Goal: Information Seeking & Learning: Learn about a topic

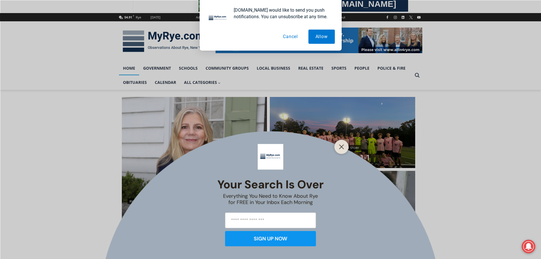
scroll to position [85, 0]
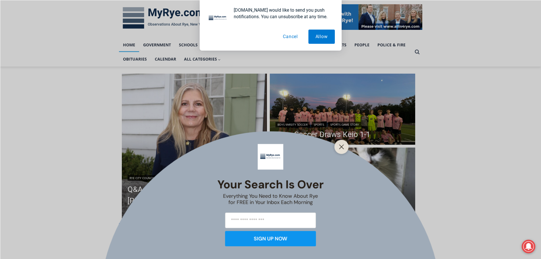
click at [288, 36] on button "Cancel" at bounding box center [290, 37] width 29 height 14
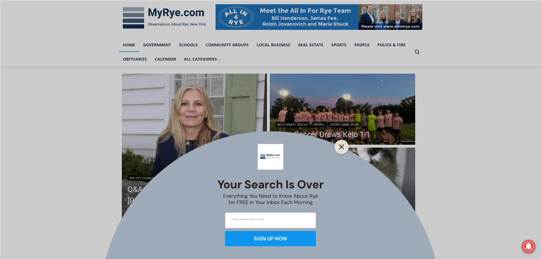
click at [341, 149] on button "Close" at bounding box center [342, 147] width 8 height 8
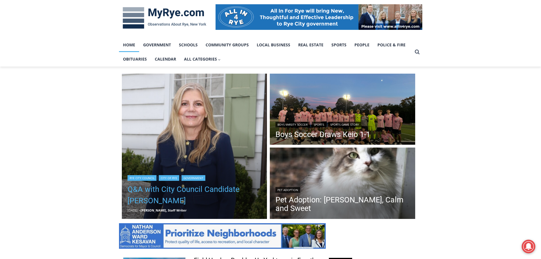
click at [185, 201] on link "Q&A with City Council Candidate [PERSON_NAME]" at bounding box center [195, 194] width 134 height 23
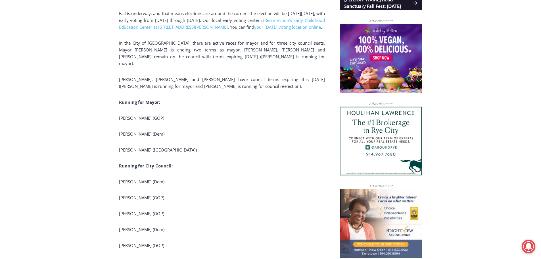
scroll to position [472, 0]
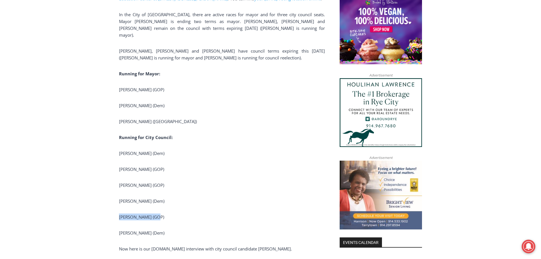
drag, startPoint x: 119, startPoint y: 210, endPoint x: 194, endPoint y: 217, distance: 75.5
drag, startPoint x: 194, startPoint y: 217, endPoint x: 185, endPoint y: 216, distance: 8.8
click at [194, 216] on p "[PERSON_NAME] (GOP)" at bounding box center [222, 216] width 206 height 7
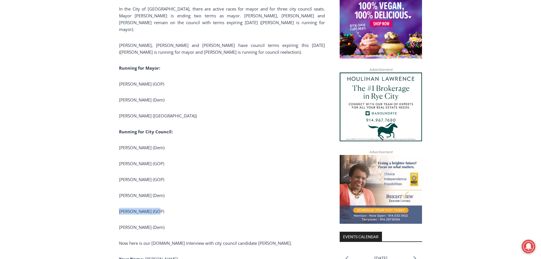
scroll to position [642, 0]
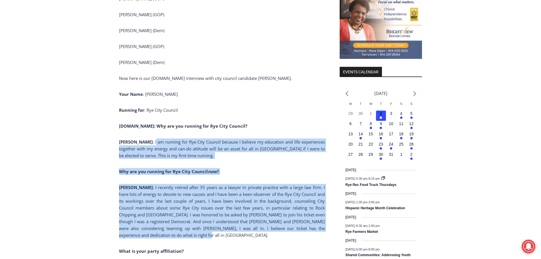
drag, startPoint x: 135, startPoint y: 138, endPoint x: 247, endPoint y: 236, distance: 148.1
click at [247, 236] on p "[PERSON_NAME] : I recently retired after 35 years as a lawyer in private practi…" at bounding box center [222, 211] width 206 height 55
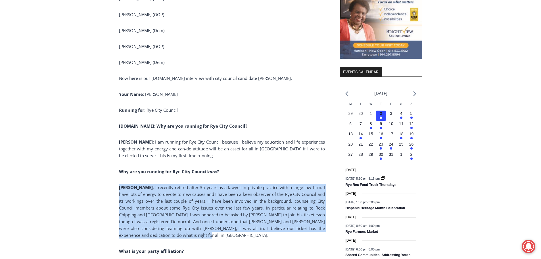
drag, startPoint x: 230, startPoint y: 234, endPoint x: 94, endPoint y: 184, distance: 144.4
drag, startPoint x: 126, startPoint y: 193, endPoint x: 187, endPoint y: 234, distance: 73.6
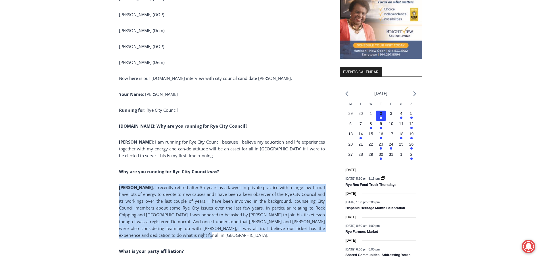
click at [187, 234] on p "[PERSON_NAME] : I recently retired after 35 years as a lawyer in private practi…" at bounding box center [222, 211] width 206 height 55
drag, startPoint x: 187, startPoint y: 234, endPoint x: 124, endPoint y: 187, distance: 78.4
click at [124, 187] on p "[PERSON_NAME] : I recently retired after 35 years as a lawyer in private practi…" at bounding box center [222, 211] width 206 height 55
click at [124, 187] on b "[PERSON_NAME]" at bounding box center [136, 187] width 34 height 6
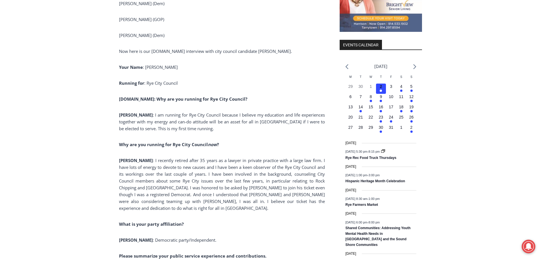
scroll to position [784, 0]
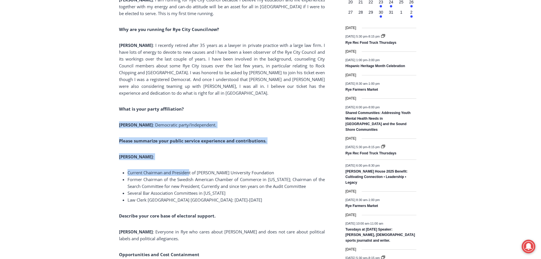
drag, startPoint x: 118, startPoint y: 122, endPoint x: 190, endPoint y: 164, distance: 83.3
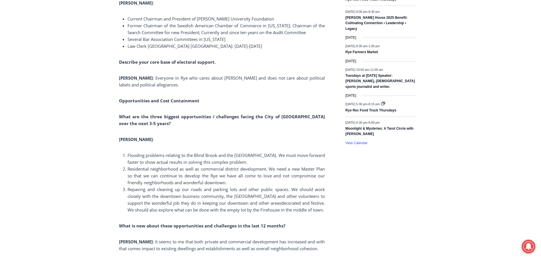
scroll to position [983, 0]
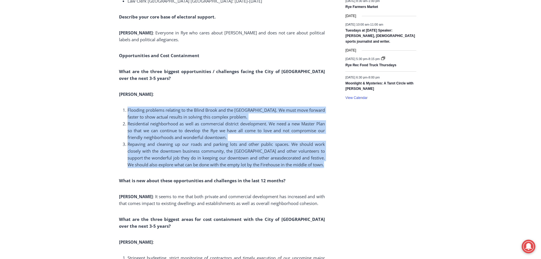
drag, startPoint x: 127, startPoint y: 107, endPoint x: 195, endPoint y: 170, distance: 92.0
click at [195, 168] on li "Repaving and cleaning up our roads and parking lots and other public spaces. We…" at bounding box center [226, 154] width 197 height 27
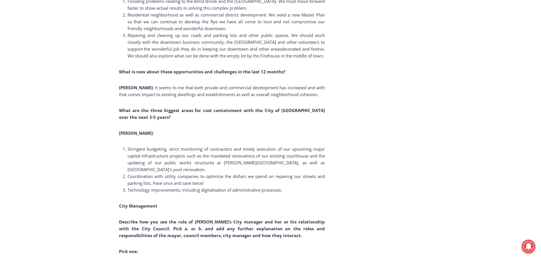
scroll to position [1097, 0]
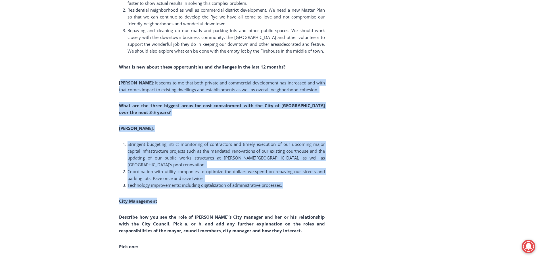
drag, startPoint x: 121, startPoint y: 79, endPoint x: 221, endPoint y: 202, distance: 158.7
click at [178, 179] on span "Coordination with utility companies to optimize the dollars we spend on repavin…" at bounding box center [226, 174] width 197 height 12
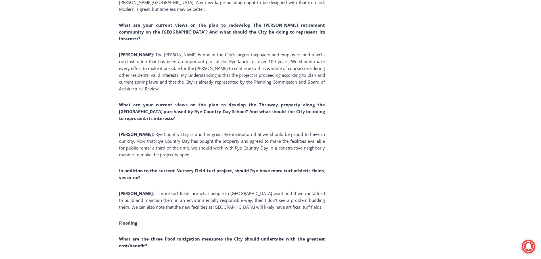
scroll to position [2062, 0]
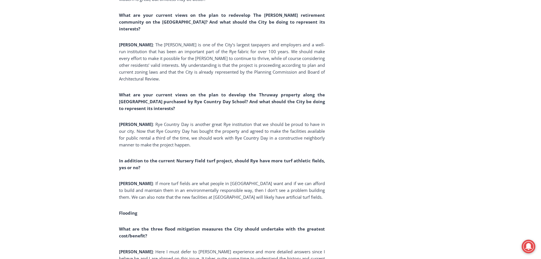
click at [213, 69] on div "(PHOTO: City council candidate [PERSON_NAME]. Contributed.) [DATE] meet city co…" at bounding box center [222, 168] width 206 height 3958
